Goal: Task Accomplishment & Management: Manage account settings

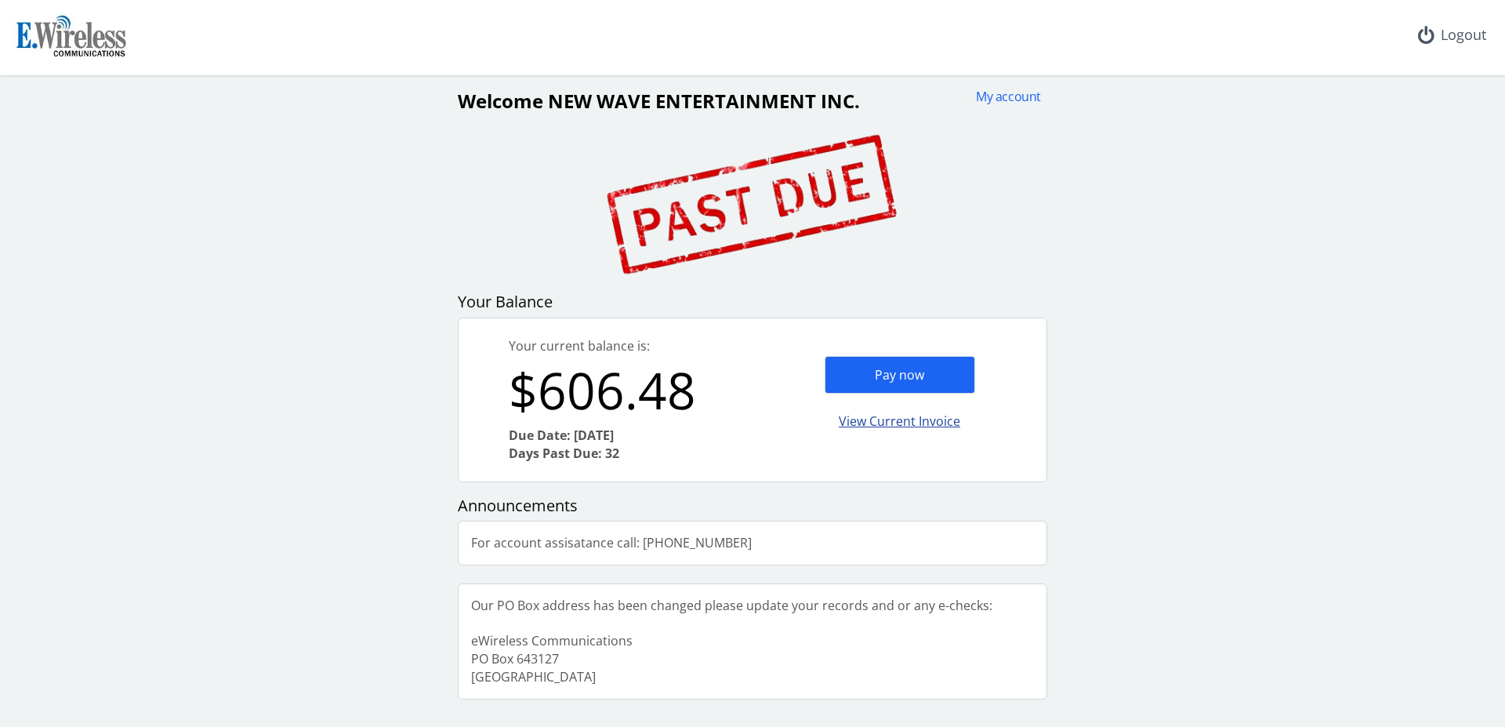
click at [963, 418] on div "View Current Invoice" at bounding box center [900, 421] width 151 height 37
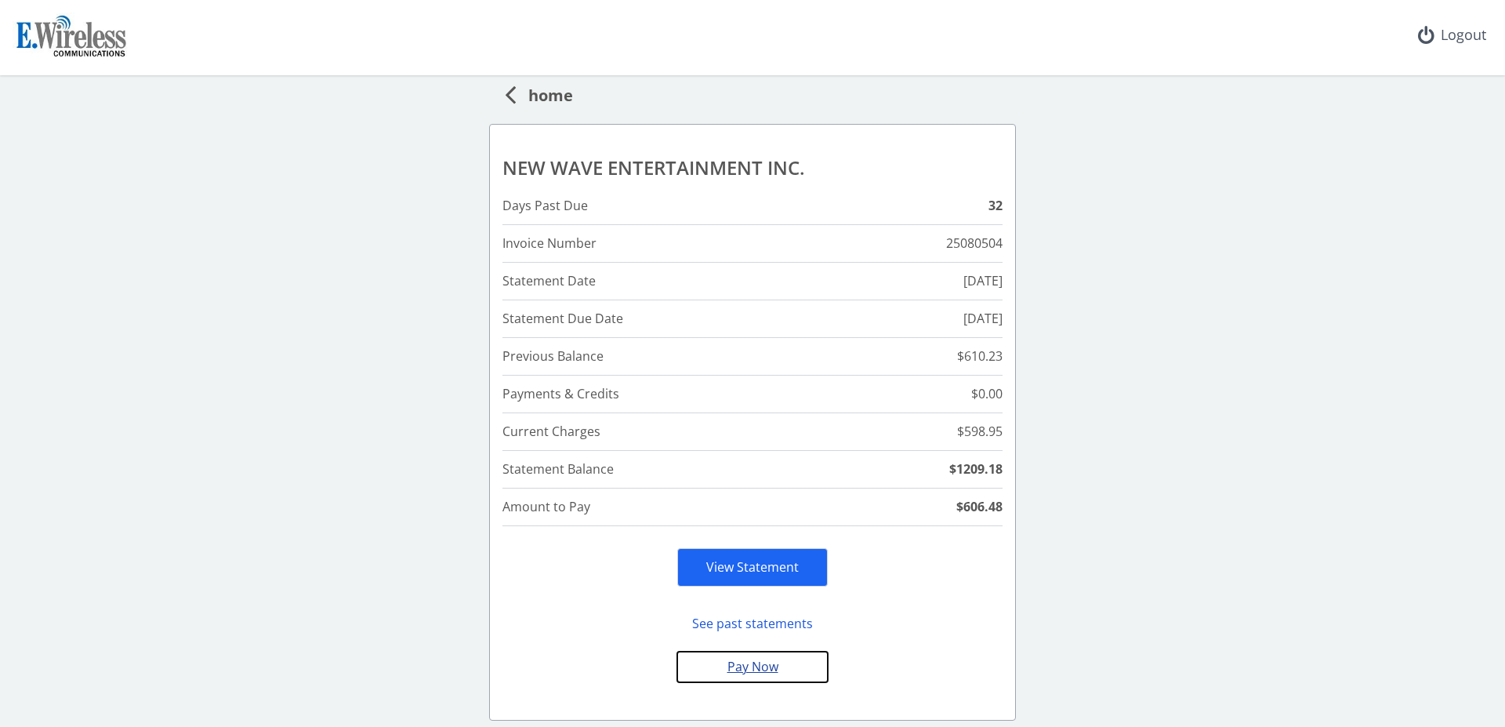
click at [756, 672] on button "Pay Now" at bounding box center [752, 666] width 151 height 31
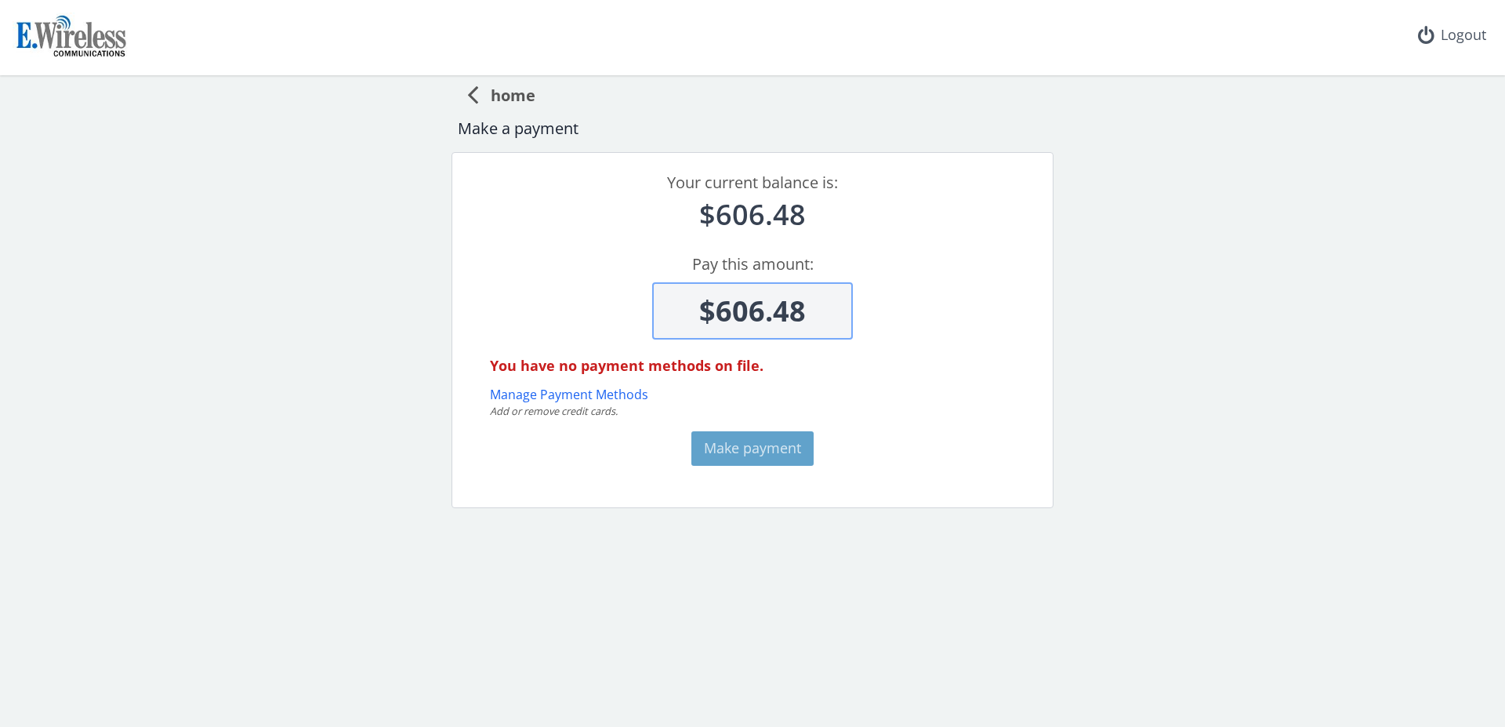
click at [605, 433] on div "Your current balance is: $606.48 Pay this amount: $606.48 You have no payment m…" at bounding box center [753, 329] width 602 height 355
click at [629, 401] on button "Manage Payment Methods" at bounding box center [569, 395] width 158 height 18
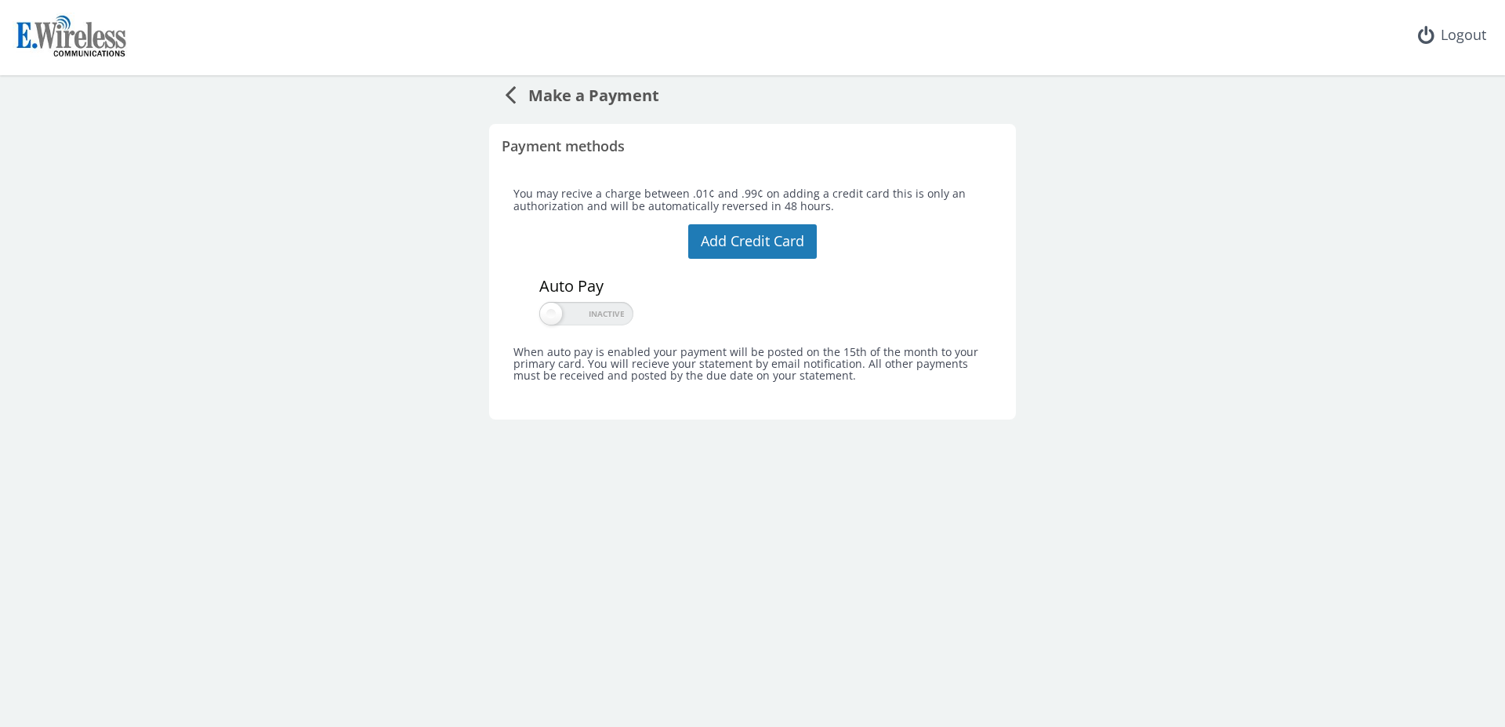
drag, startPoint x: 513, startPoint y: 113, endPoint x: 514, endPoint y: 98, distance: 15.0
click at [513, 112] on div "Make a Payment Payment methods You may recive a charge between .01¢ and .99¢ on…" at bounding box center [752, 247] width 1505 height 344
click at [514, 96] on icon at bounding box center [510, 93] width 11 height 31
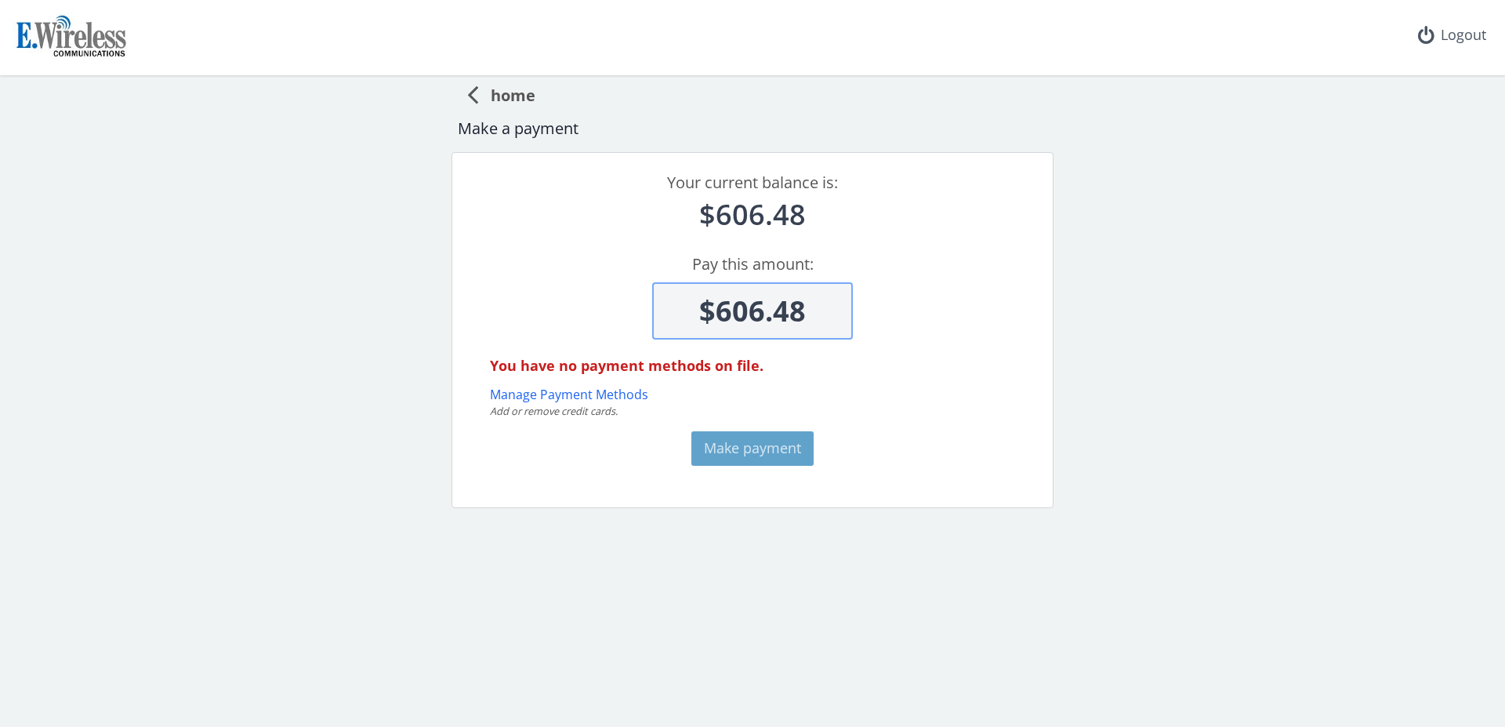
click at [466, 84] on div "home" at bounding box center [753, 93] width 590 height 36
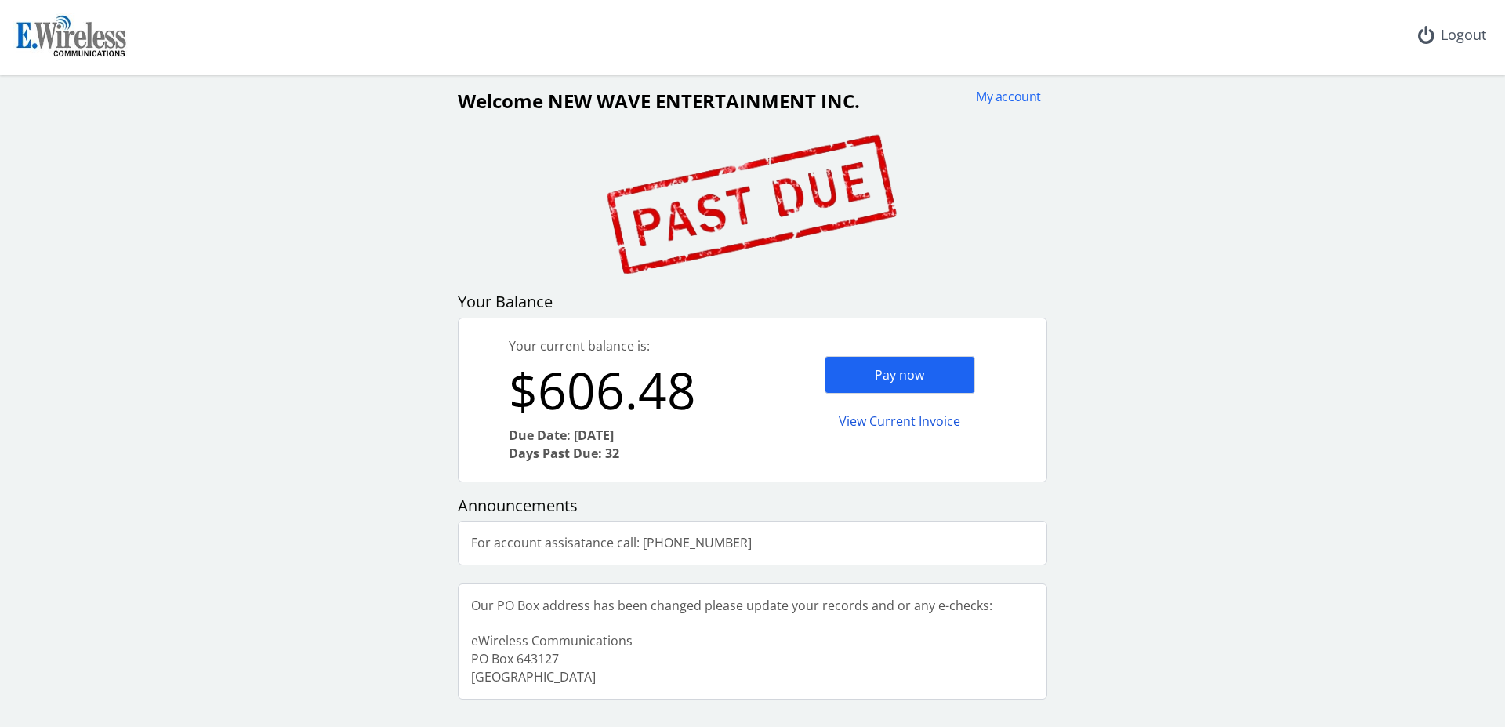
click at [363, 553] on div "My account Welcome NEW WAVE ENTERTAINMENT INC. Your Balance Your current balanc…" at bounding box center [752, 393] width 1493 height 611
